Goal: Transaction & Acquisition: Purchase product/service

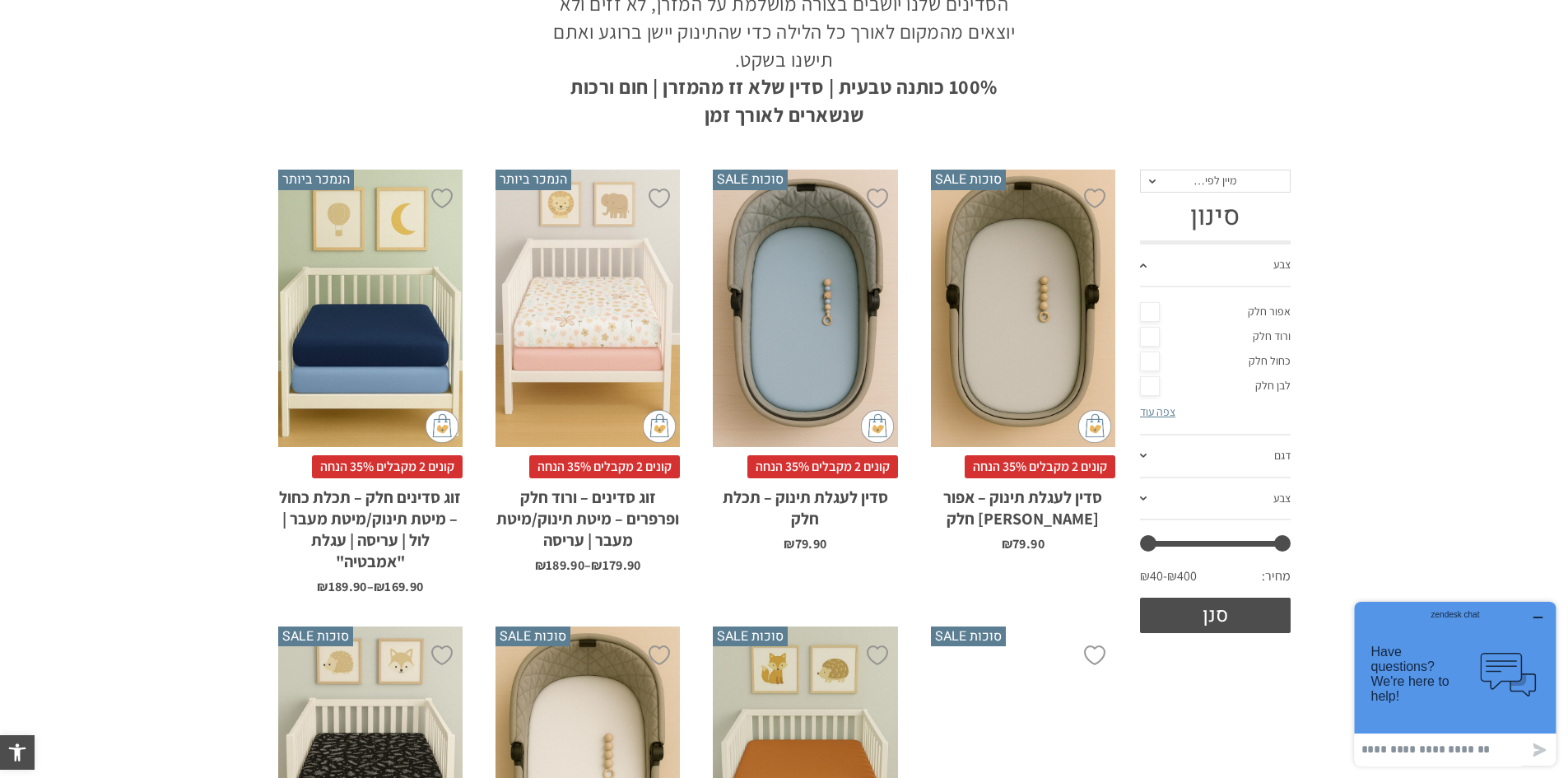
scroll to position [272, 0]
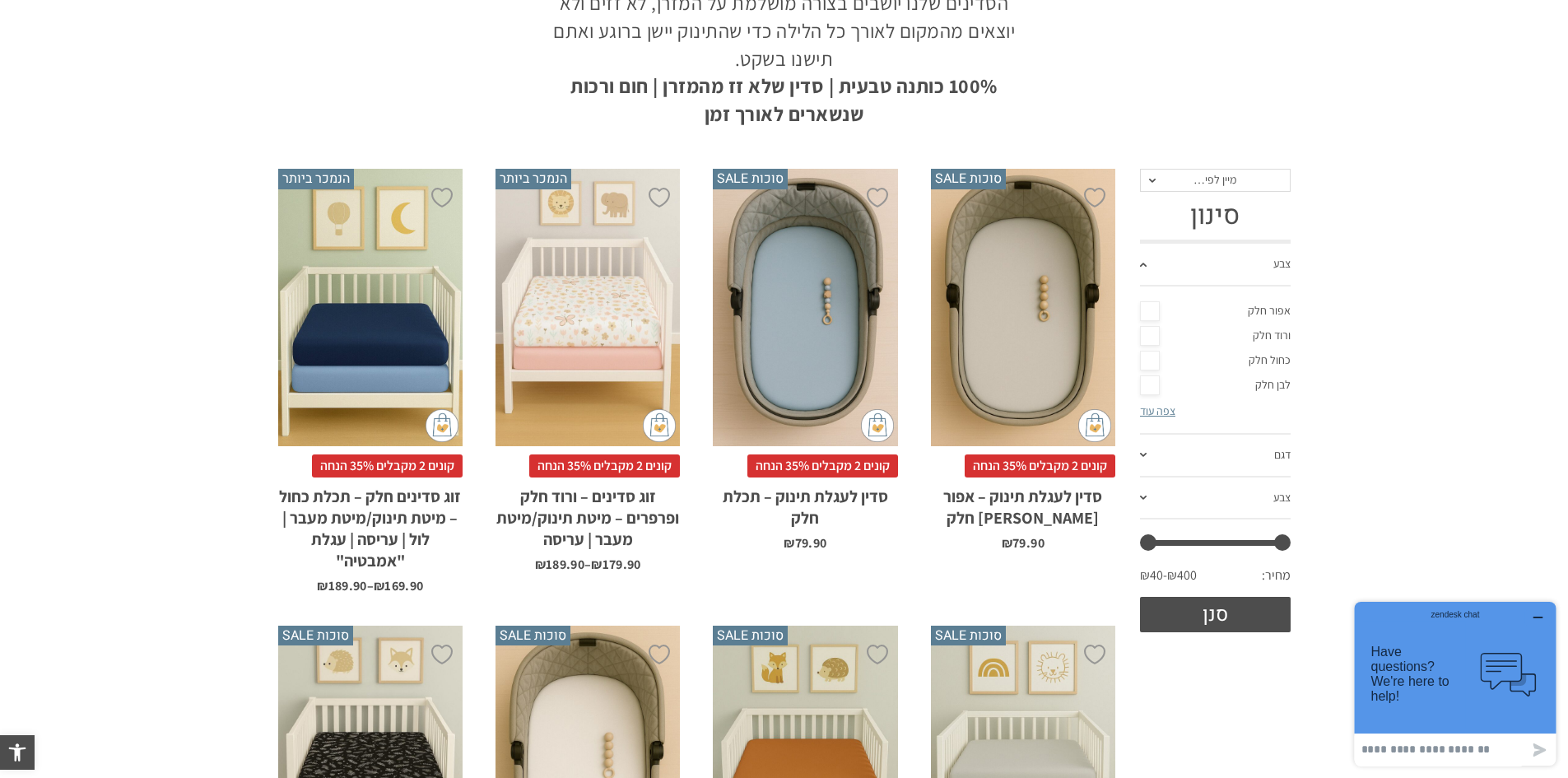
click at [1146, 181] on span "מיין לפי…" at bounding box center [1215, 180] width 151 height 23
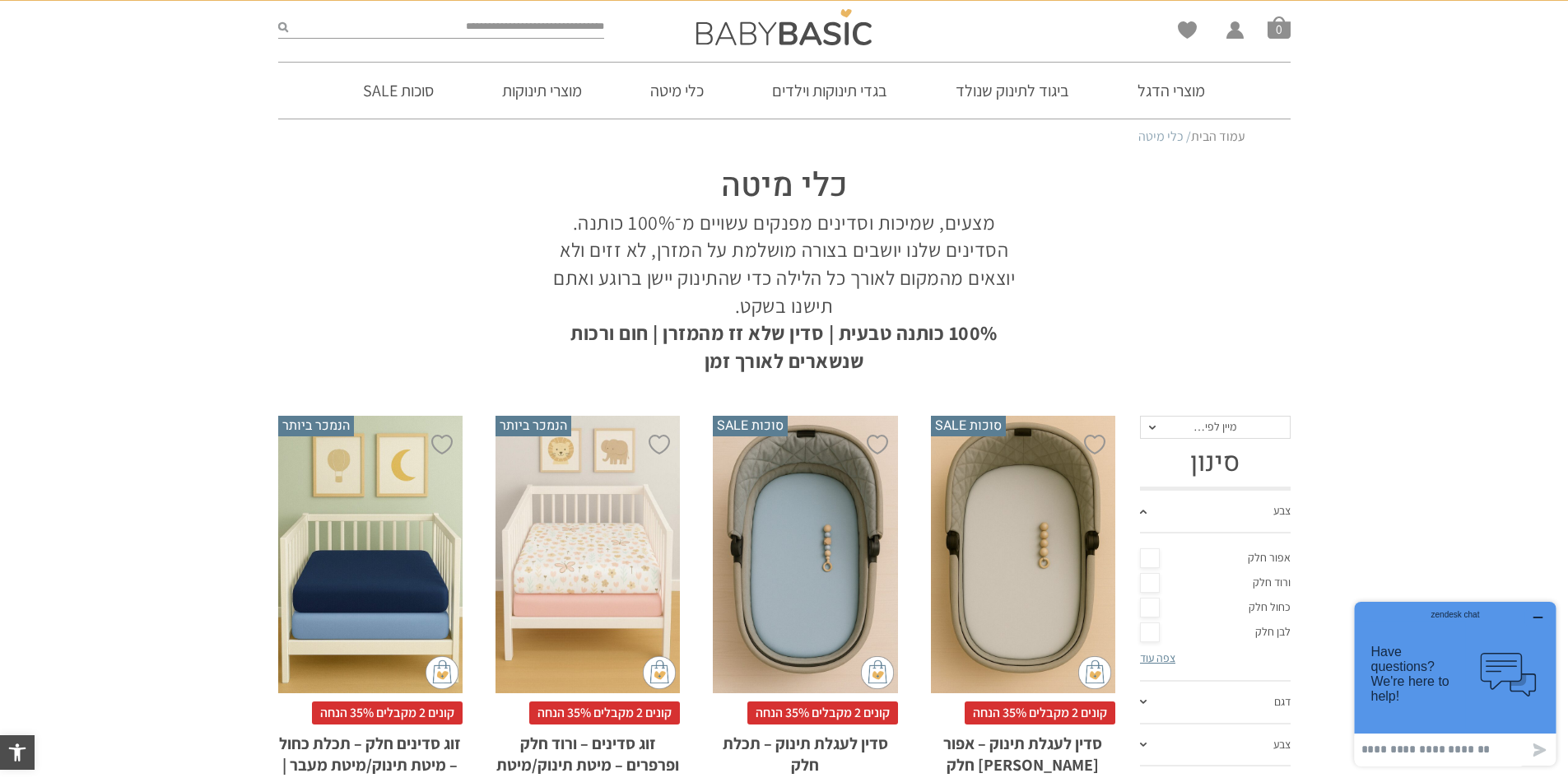
scroll to position [0, 0]
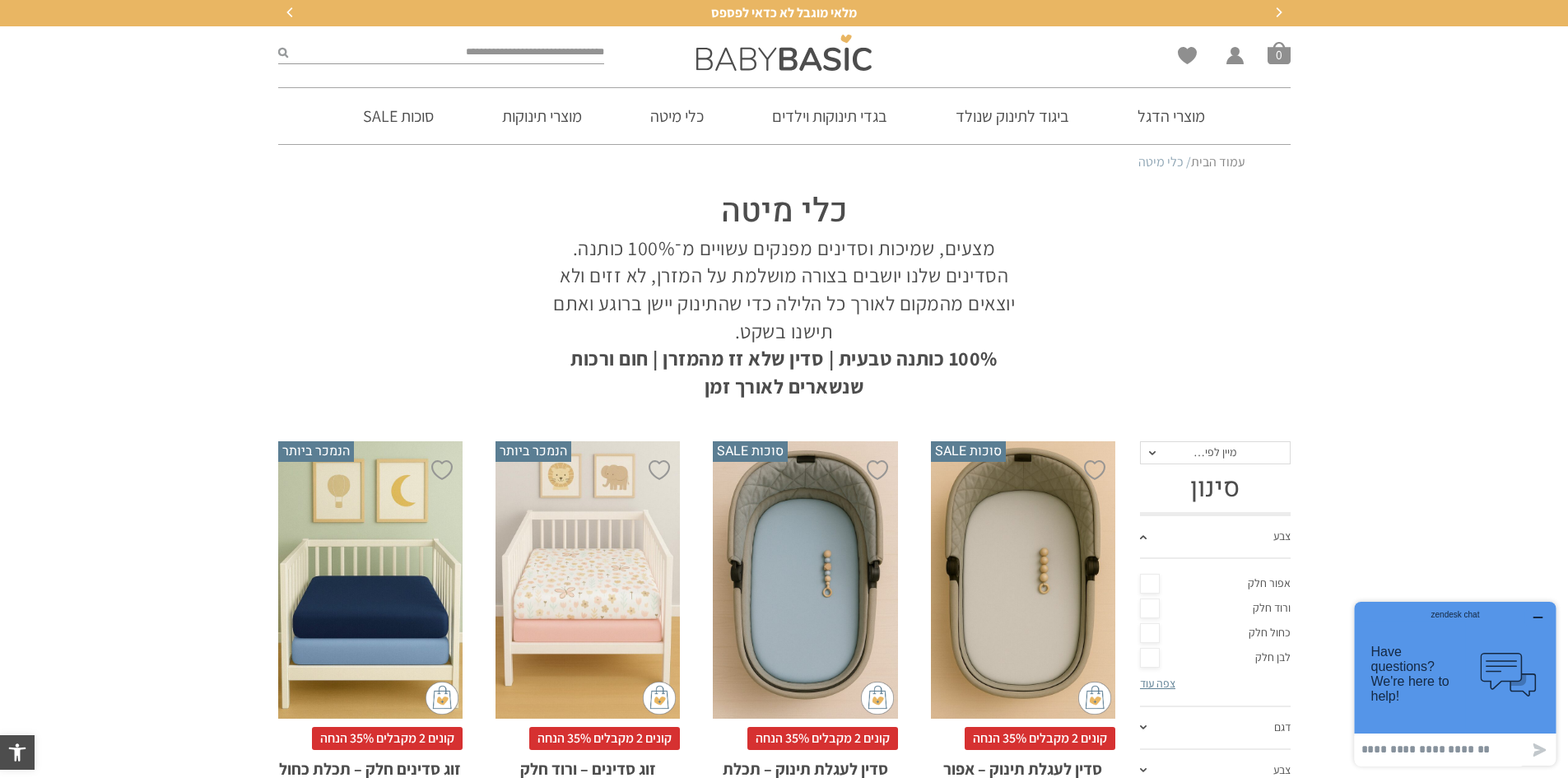
click at [486, 57] on input "search" at bounding box center [446, 53] width 317 height 22
type input "*"
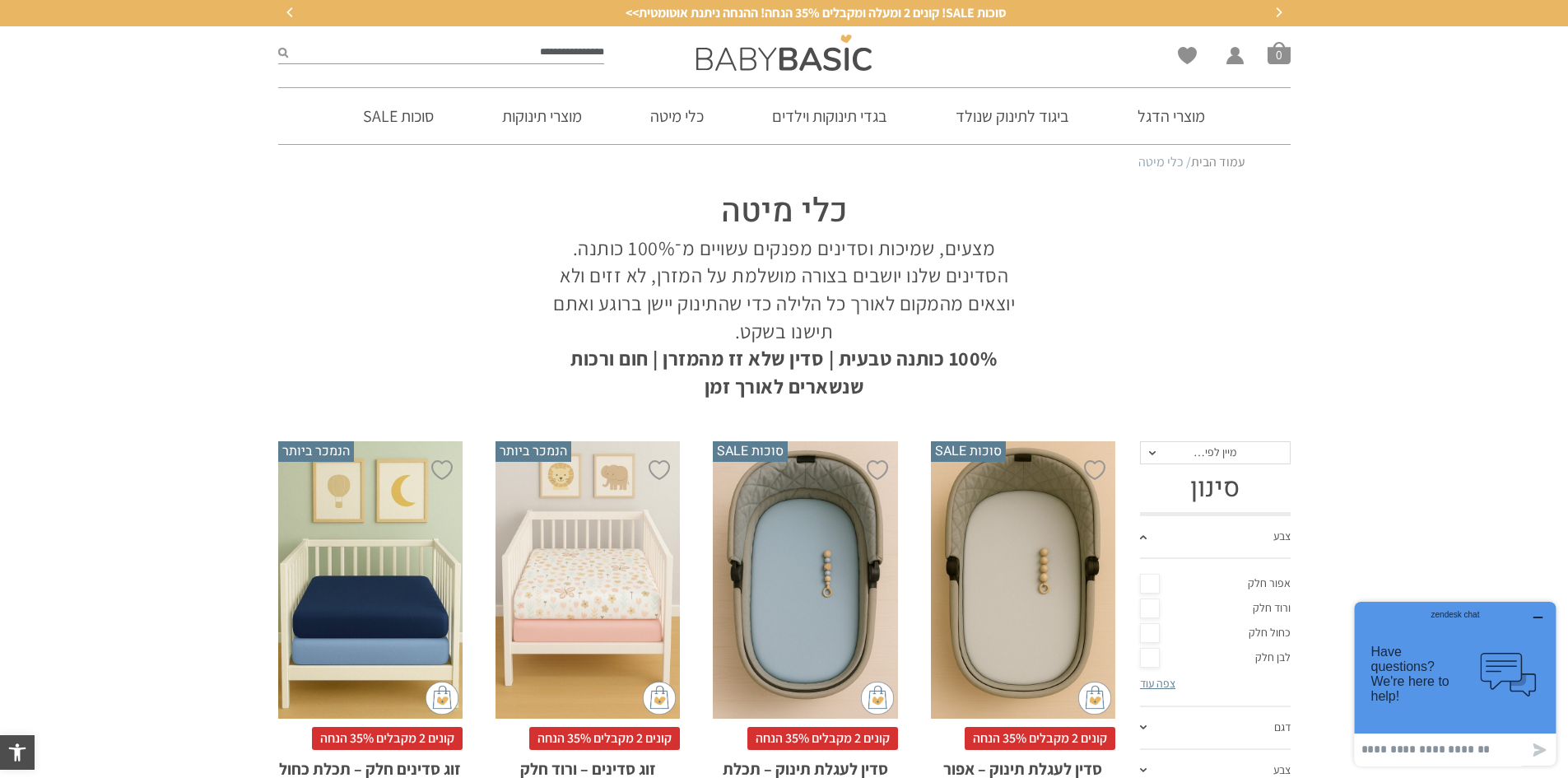
type input "**********"
click at [278, 42] on button "submit" at bounding box center [283, 53] width 10 height 22
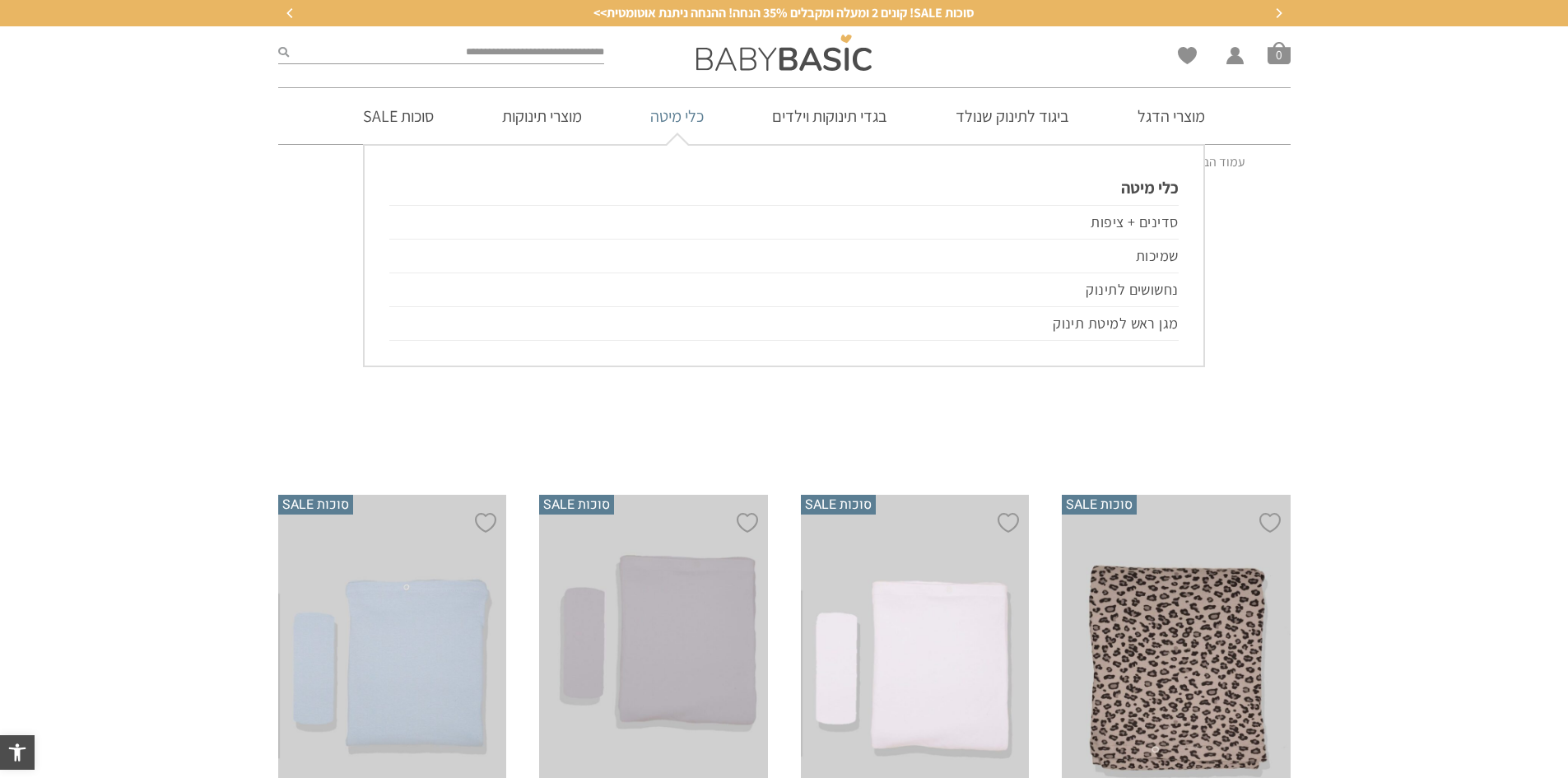
click at [684, 119] on link "כלי מיטה" at bounding box center [677, 116] width 103 height 56
click at [1078, 220] on link "סדינים + ציפות" at bounding box center [784, 222] width 789 height 34
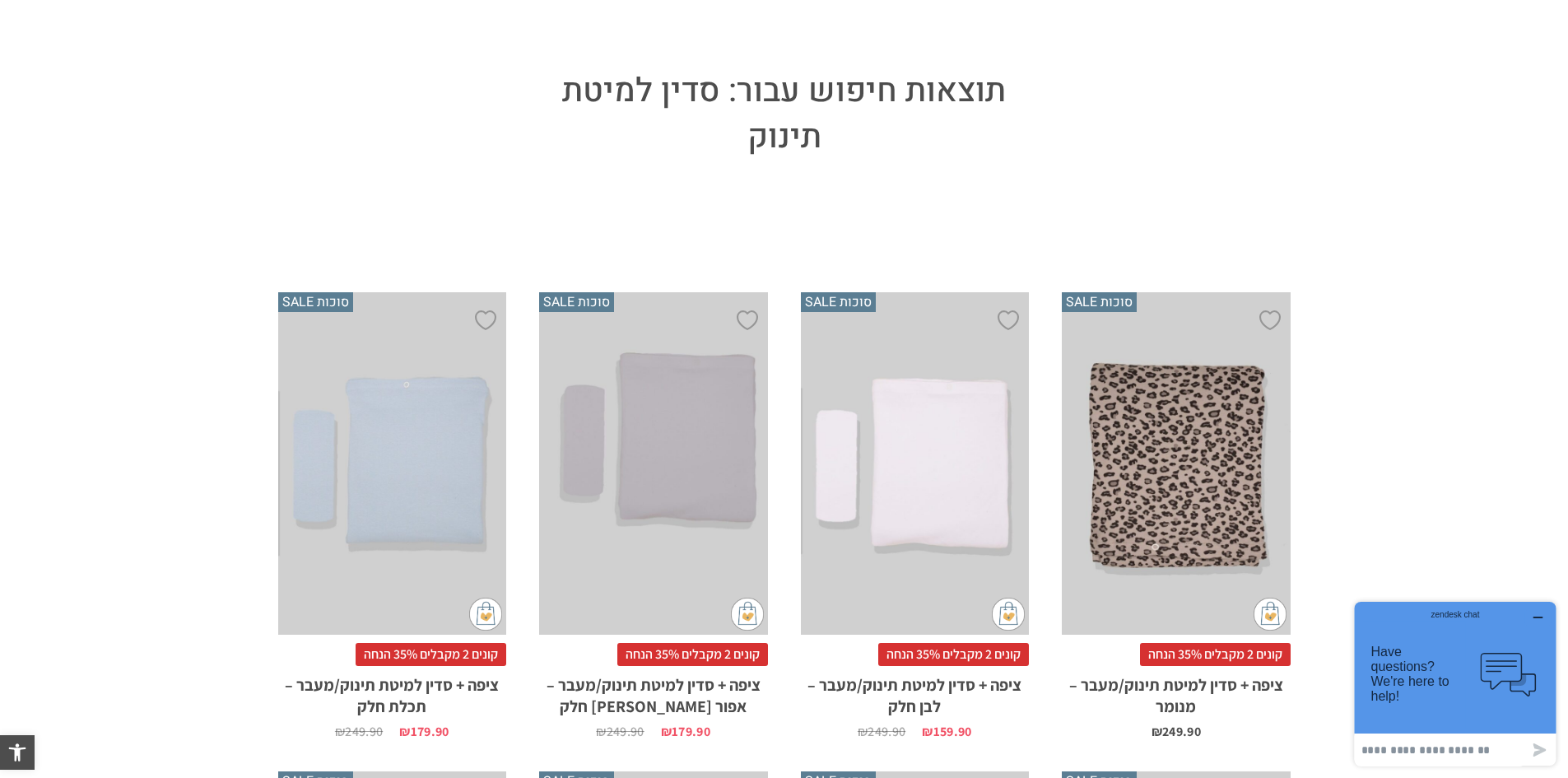
scroll to position [247, 0]
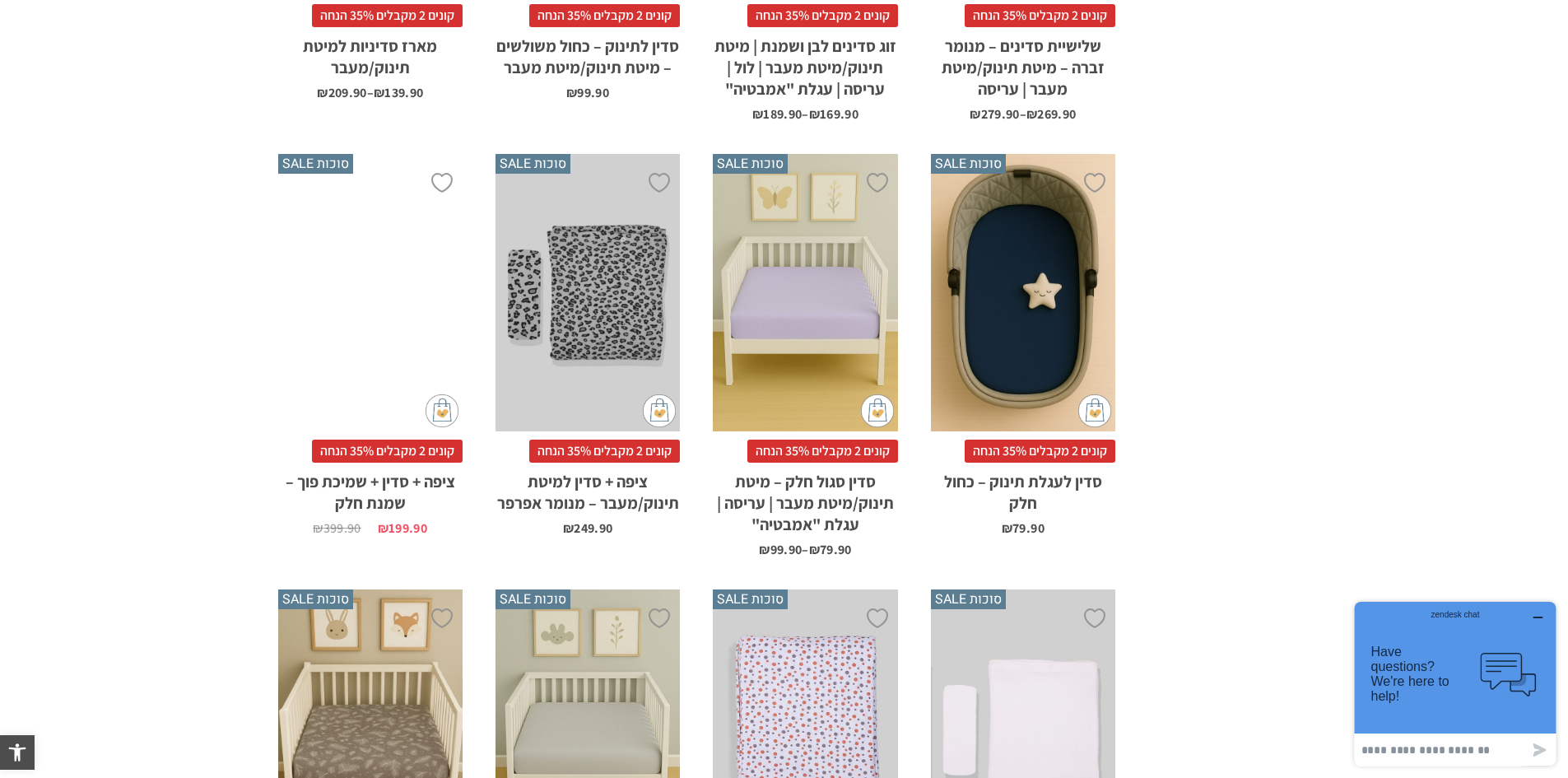
scroll to position [2470, 0]
